Goal: Task Accomplishment & Management: Manage account settings

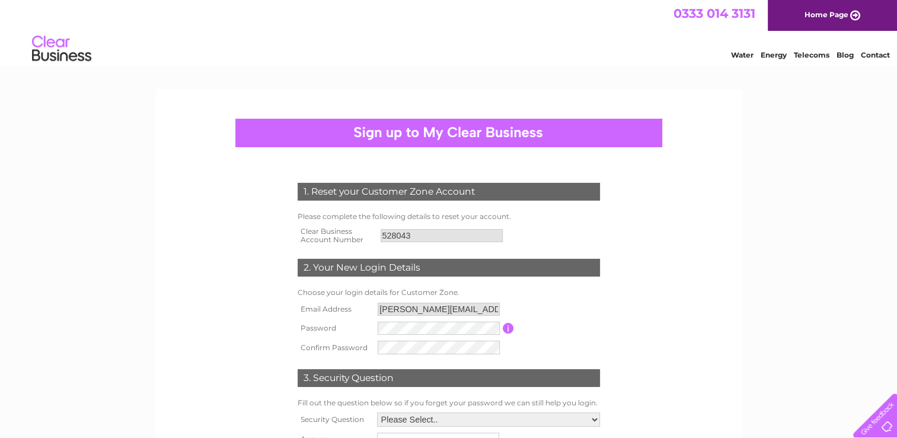
click at [506, 330] on input "button" at bounding box center [508, 328] width 11 height 11
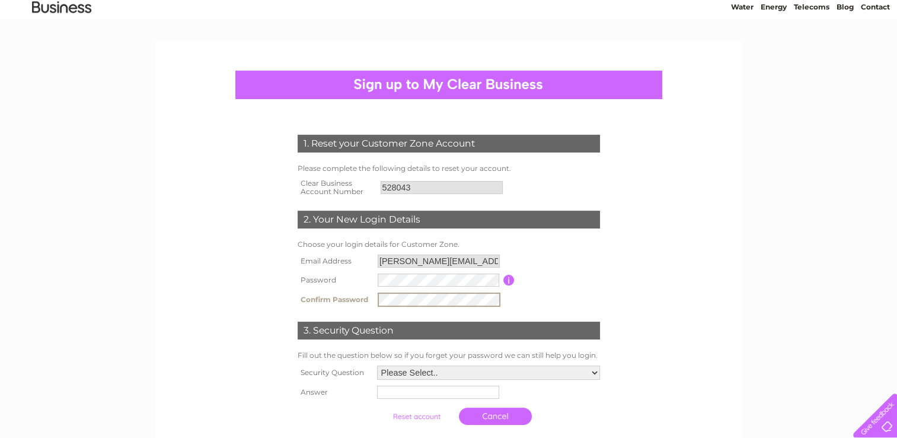
scroll to position [119, 0]
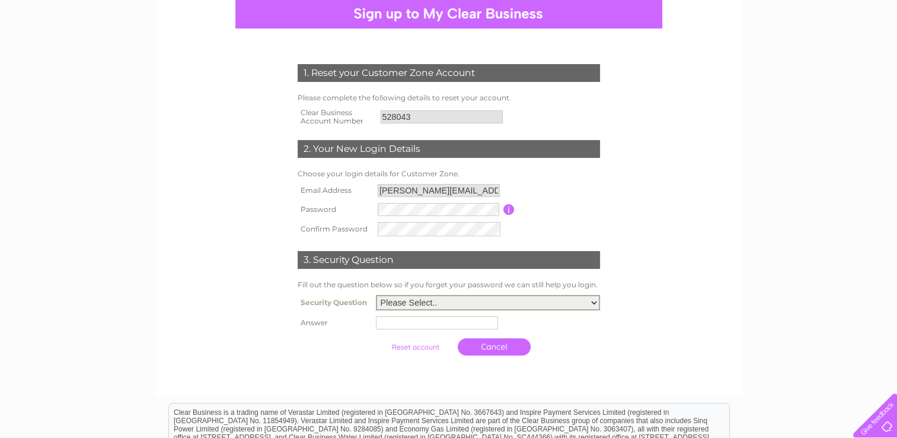
click at [592, 308] on select "Please Select.. In what town or city was your first job? In what town or city d…" at bounding box center [488, 302] width 224 height 15
select select "4"
click at [376, 294] on select "Please Select.. In what town or city was your first job? In what town or city d…" at bounding box center [488, 300] width 224 height 15
click at [468, 325] on input "text" at bounding box center [437, 321] width 122 height 13
type input "Clifton Street"
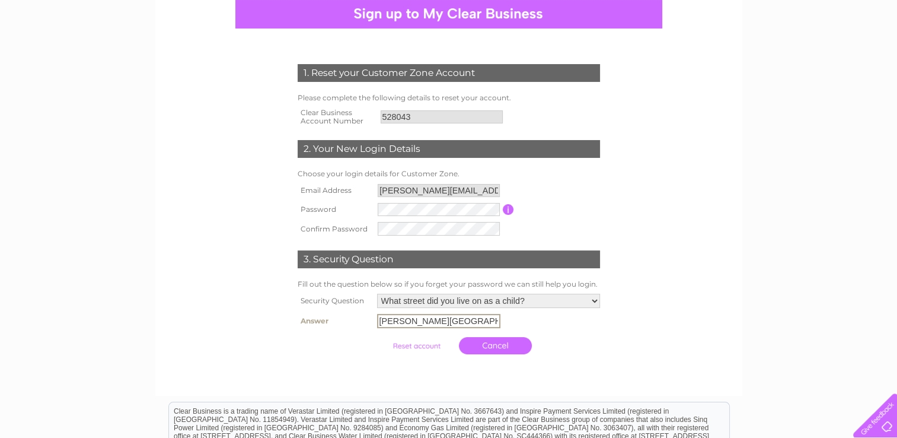
click at [446, 362] on div at bounding box center [449, 372] width 360 height 24
click at [427, 344] on input "submit" at bounding box center [416, 344] width 73 height 17
click at [572, 338] on td "Cancel" at bounding box center [488, 344] width 229 height 29
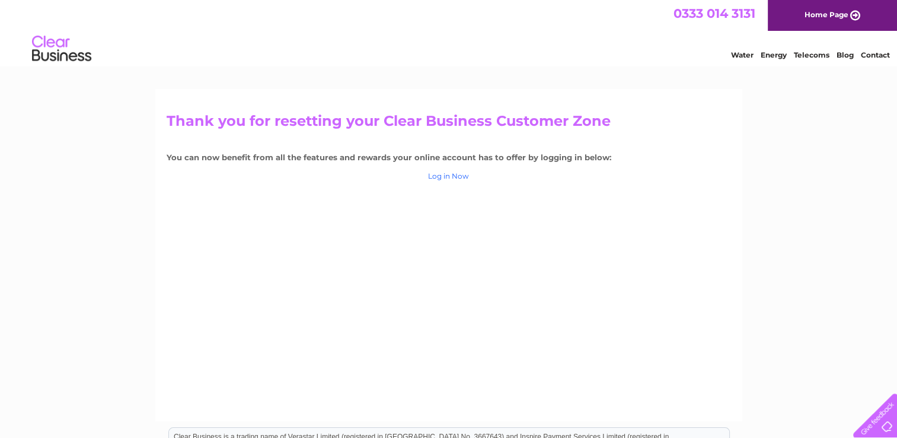
click at [439, 178] on link "Log in Now" at bounding box center [448, 175] width 41 height 9
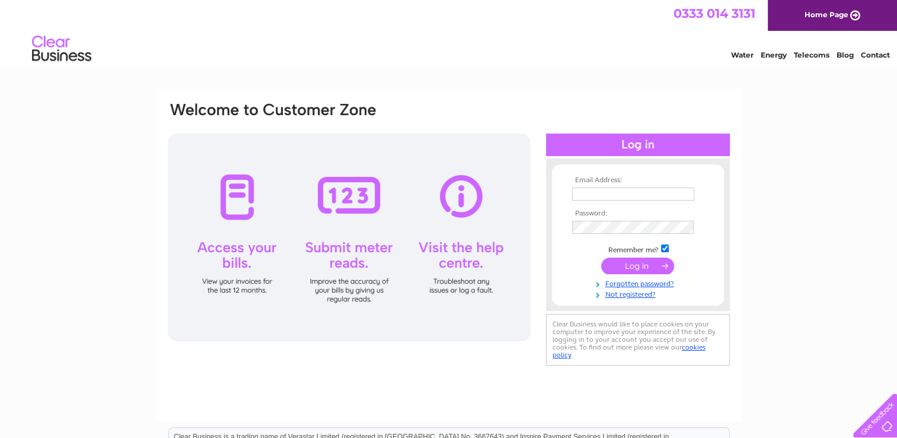
type input "c.dickens@sky.com"
click at [643, 264] on input "submit" at bounding box center [637, 265] width 73 height 17
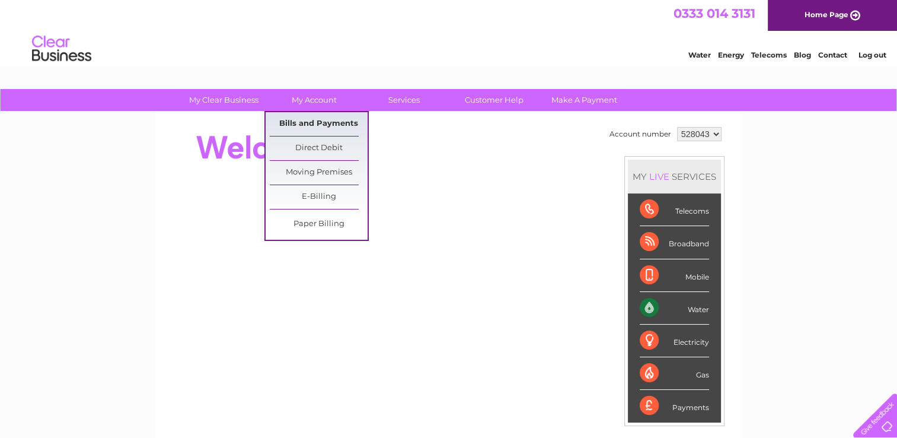
click at [313, 126] on link "Bills and Payments" at bounding box center [319, 124] width 98 height 24
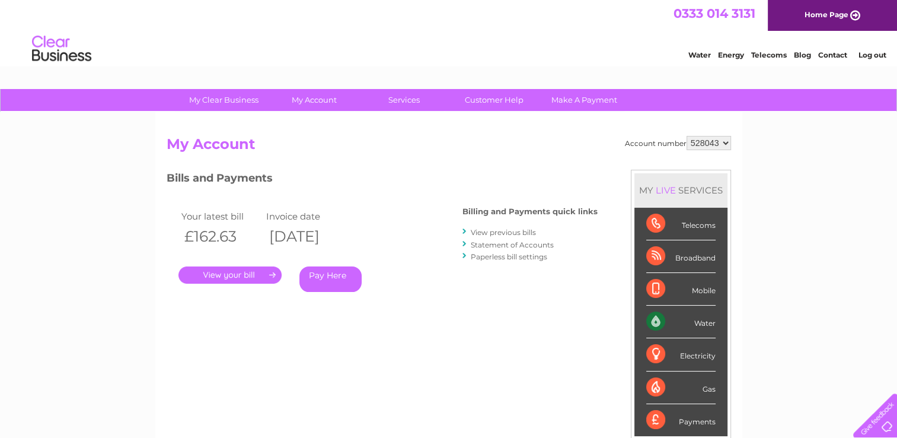
click at [484, 231] on link "View previous bills" at bounding box center [503, 232] width 65 height 9
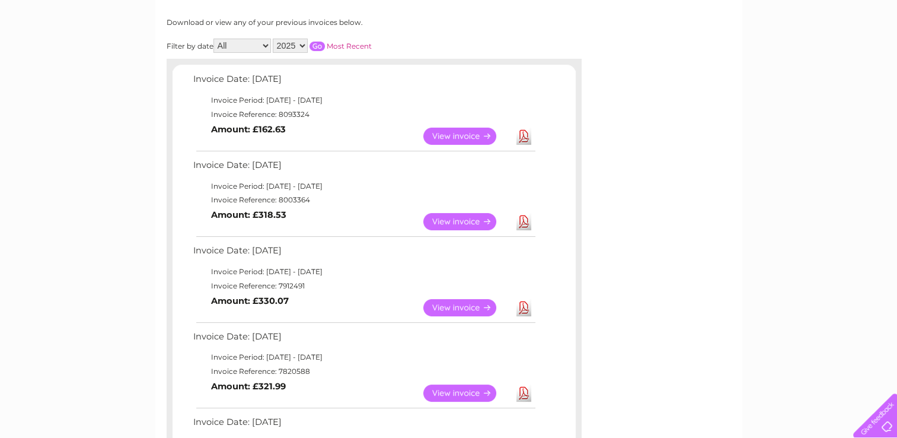
scroll to position [178, 0]
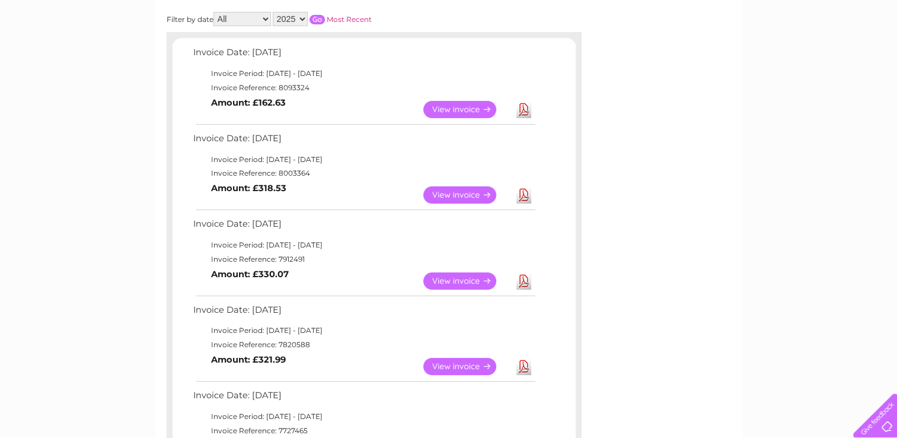
click at [466, 279] on link "View" at bounding box center [466, 280] width 87 height 17
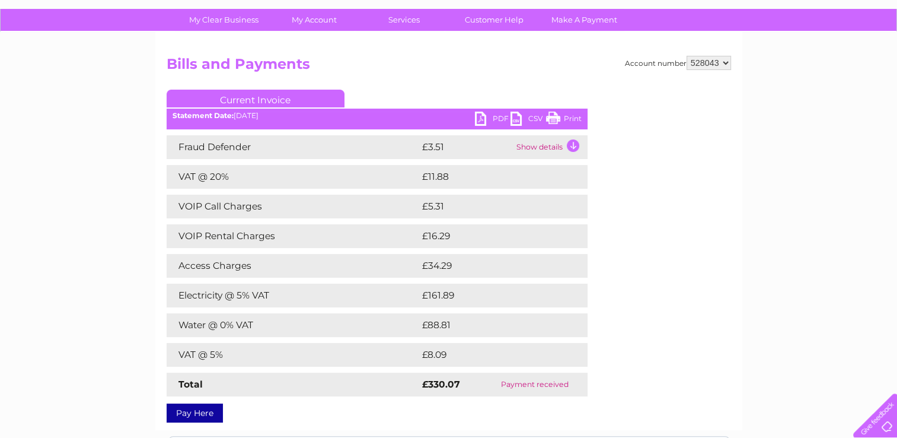
scroll to position [59, 0]
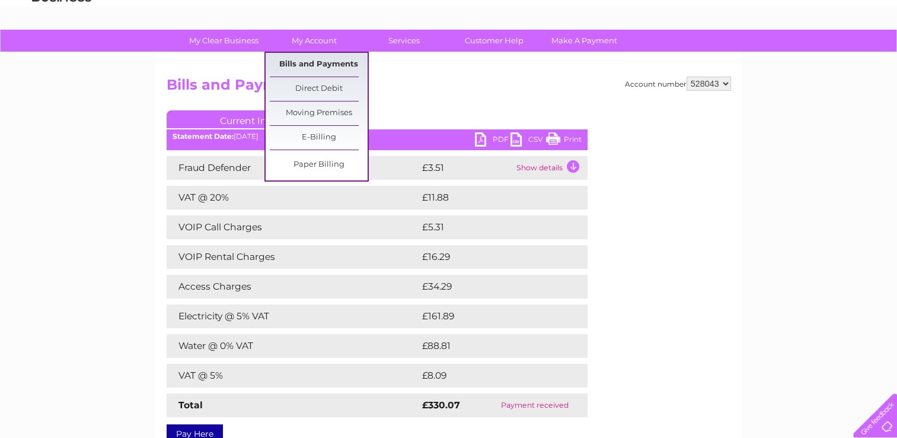
click at [307, 66] on link "Bills and Payments" at bounding box center [319, 65] width 98 height 24
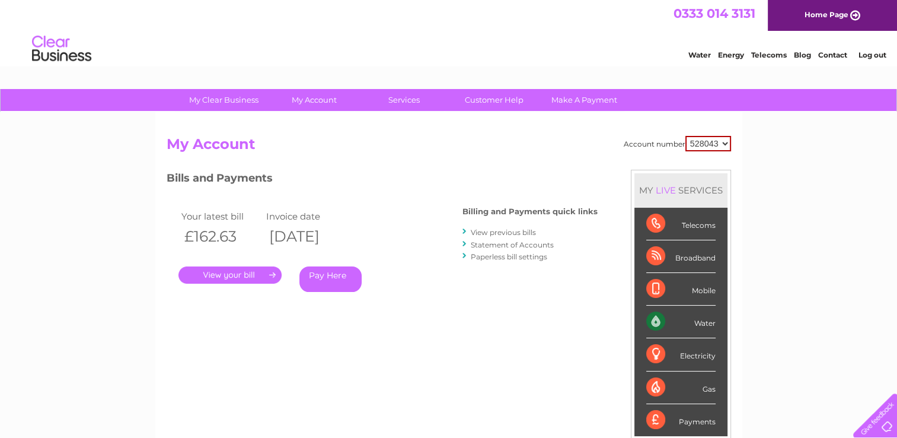
click at [240, 272] on link "." at bounding box center [229, 274] width 103 height 17
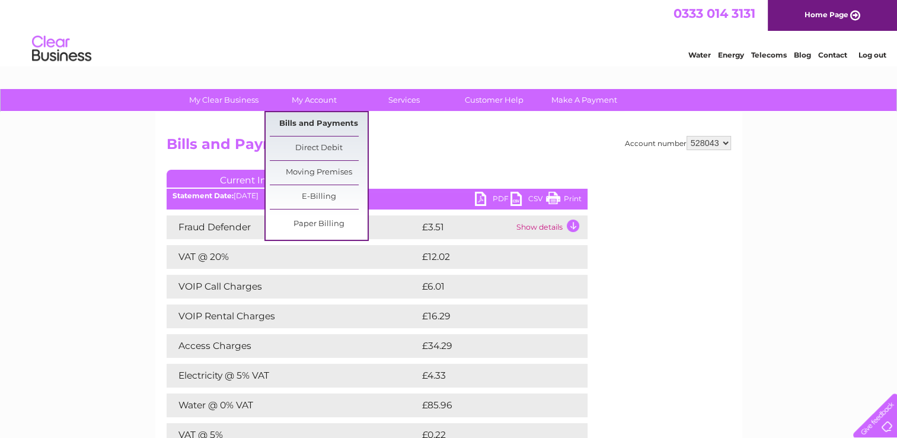
click at [304, 127] on link "Bills and Payments" at bounding box center [319, 124] width 98 height 24
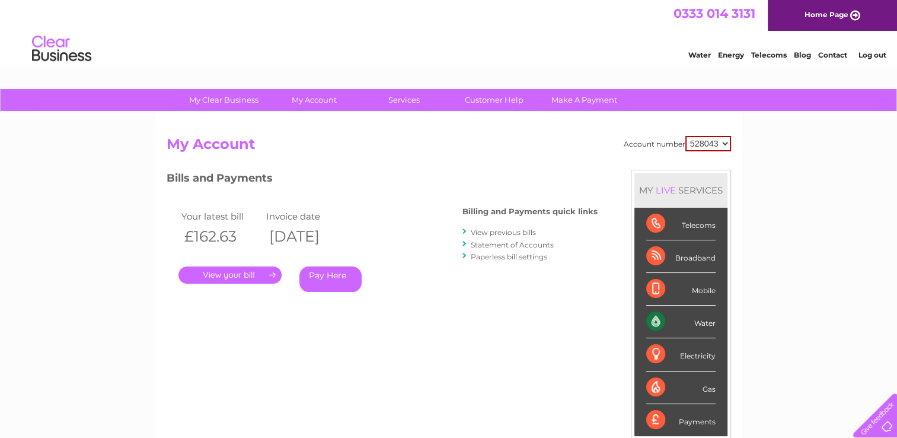
click at [500, 231] on link "View previous bills" at bounding box center [503, 232] width 65 height 9
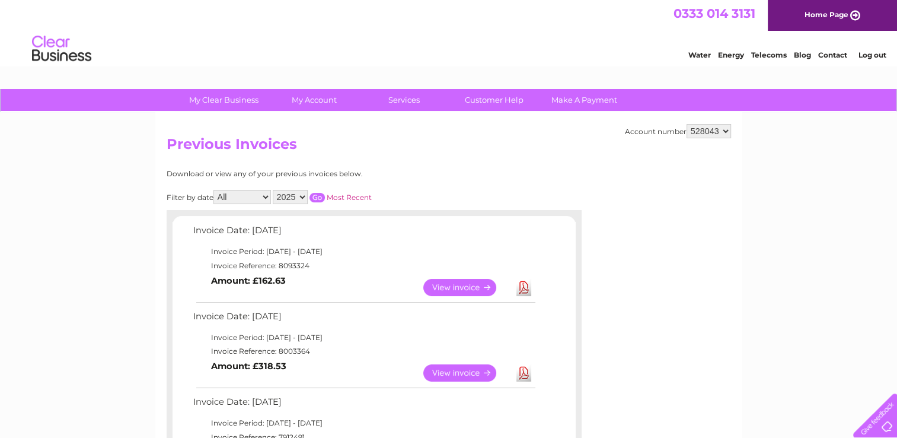
click at [450, 372] on link "View" at bounding box center [466, 372] width 87 height 17
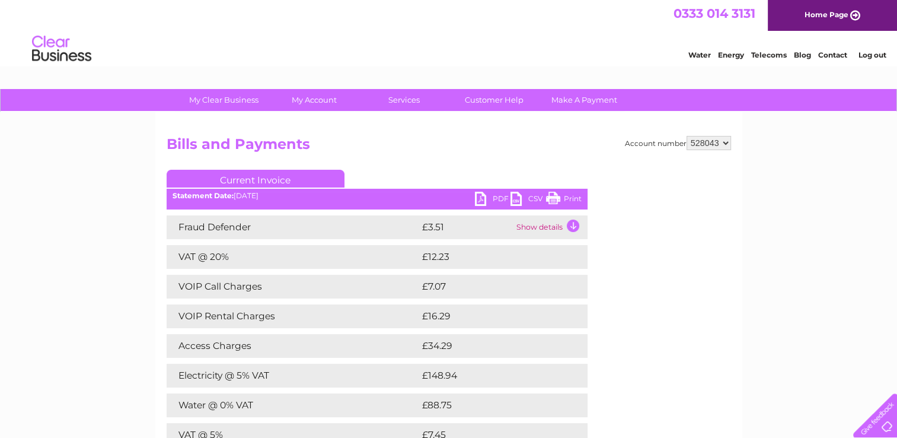
click at [866, 53] on link "Log out" at bounding box center [872, 54] width 28 height 9
